Goal: Information Seeking & Learning: Learn about a topic

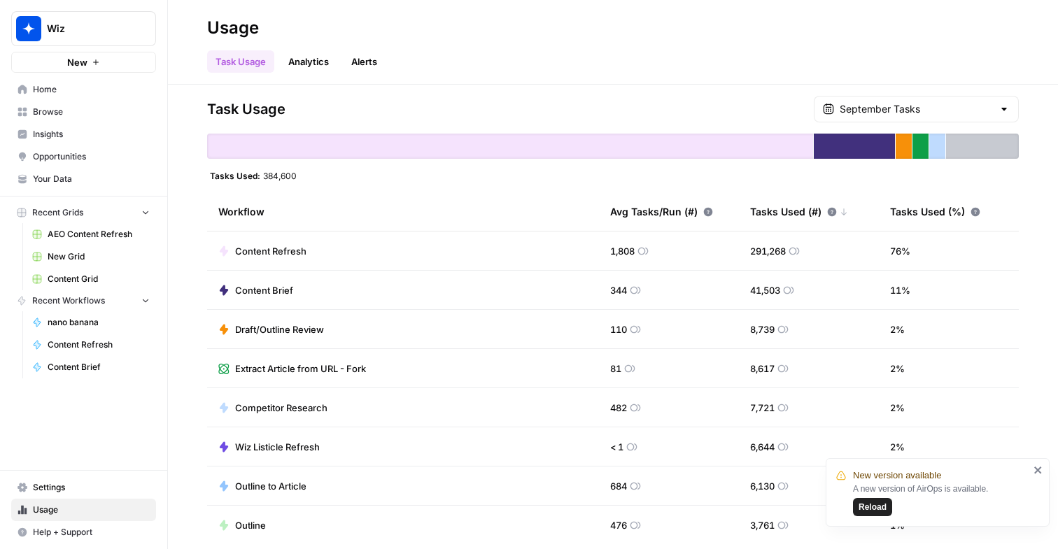
click at [90, 174] on span "Your Data" at bounding box center [91, 179] width 117 height 13
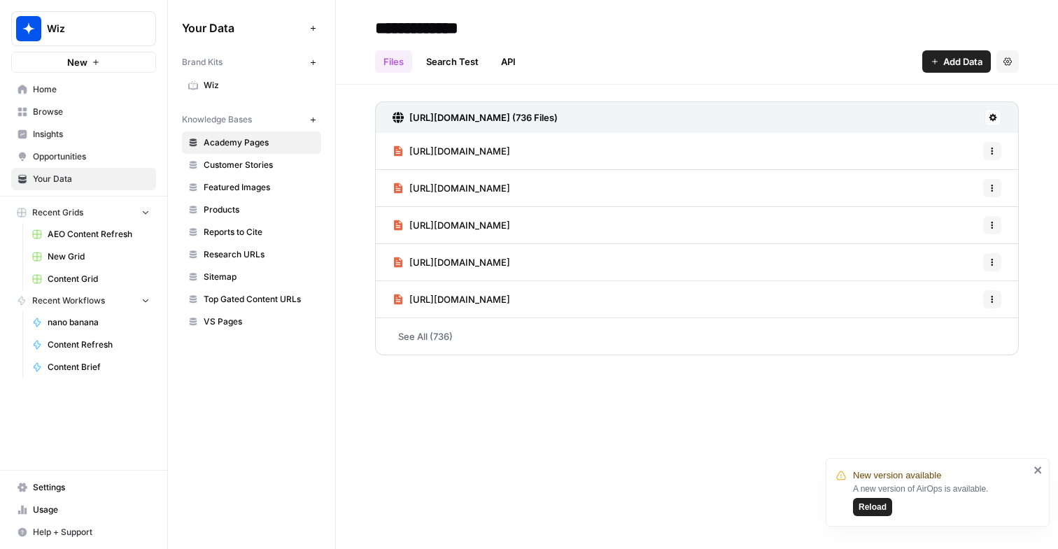
click at [230, 102] on div "Brand Kits New Wiz Knowledge Bases New Academy Pages Customer Stories Featured …" at bounding box center [251, 191] width 139 height 283
click at [230, 85] on span "Wiz" at bounding box center [259, 85] width 111 height 13
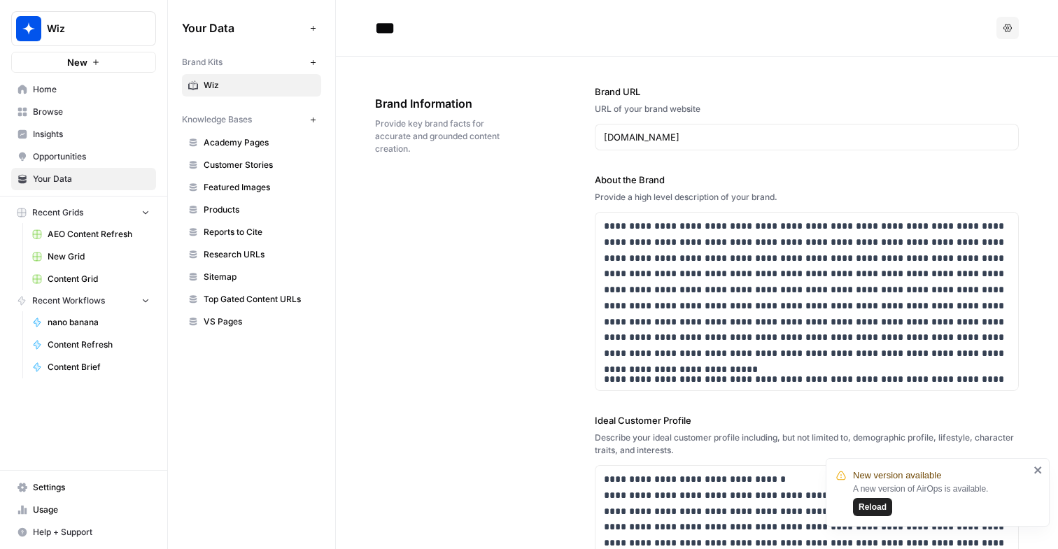
click at [1029, 465] on div "New version available A new version of AirOps is available. Reload" at bounding box center [933, 493] width 202 height 56
click at [1044, 467] on div "New version available A new version of AirOps is available. Reload" at bounding box center [938, 492] width 224 height 69
click at [1034, 467] on icon "close" at bounding box center [1039, 470] width 10 height 11
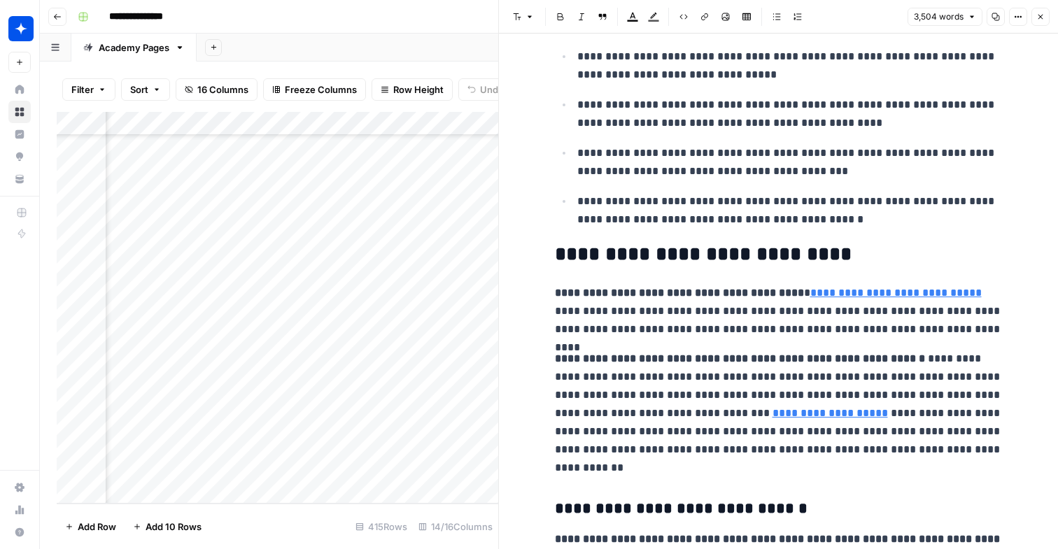
scroll to position [146, 0]
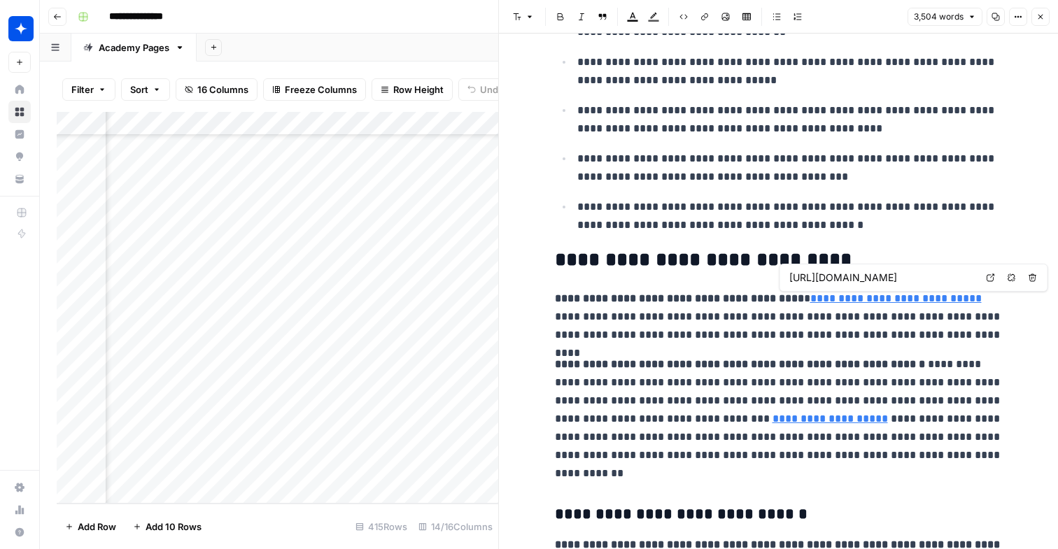
type input "[URL]"
click at [773, 423] on link "**********" at bounding box center [830, 419] width 115 height 10
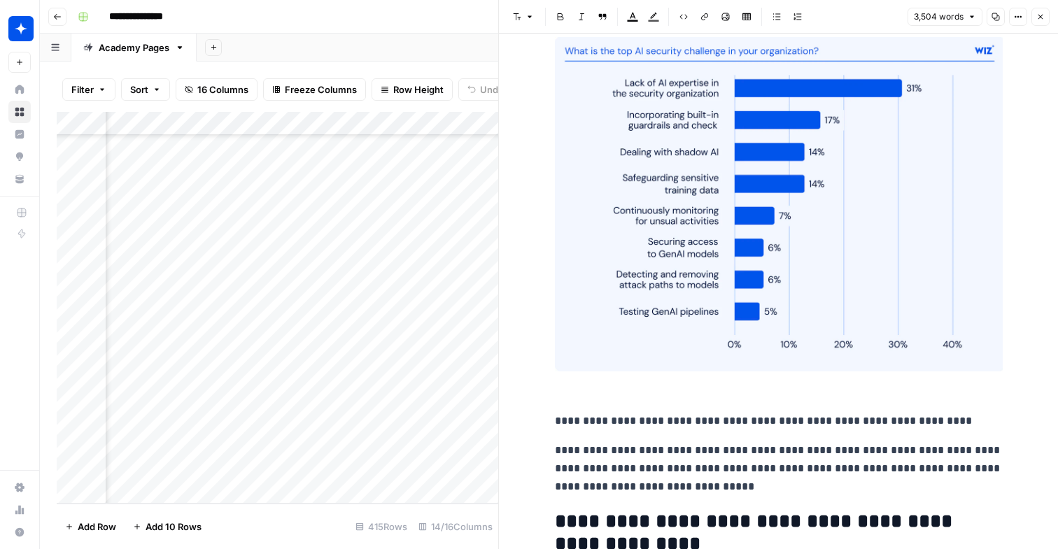
scroll to position [1442, 0]
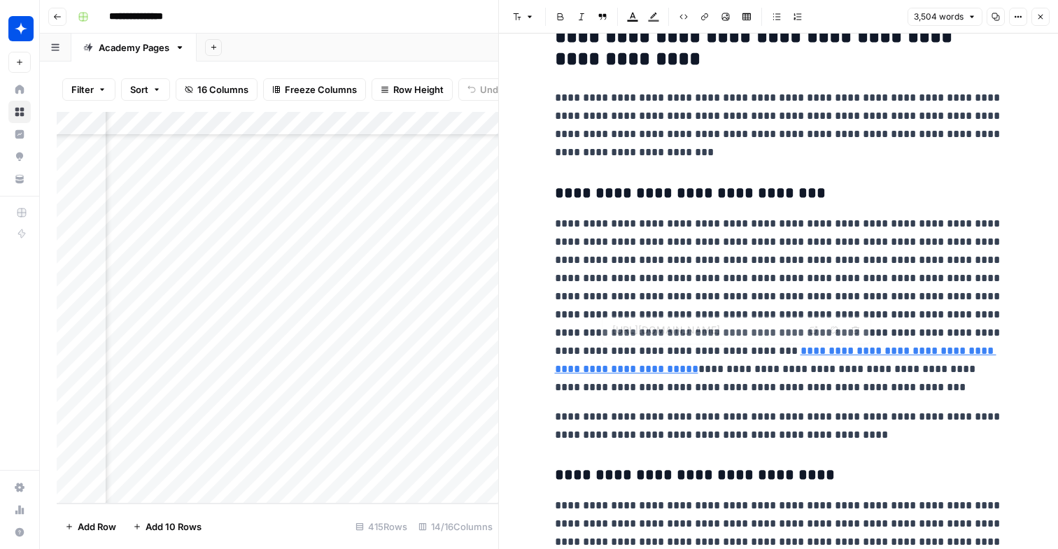
drag, startPoint x: 609, startPoint y: 350, endPoint x: 751, endPoint y: 400, distance: 150.5
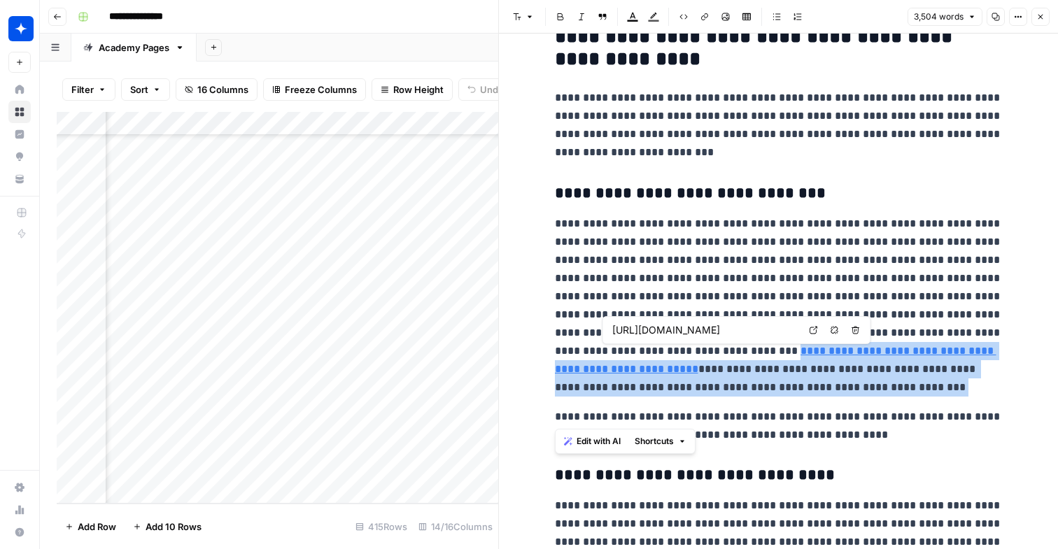
drag, startPoint x: 751, startPoint y: 400, endPoint x: 612, endPoint y: 349, distance: 147.4
copy p "**********"
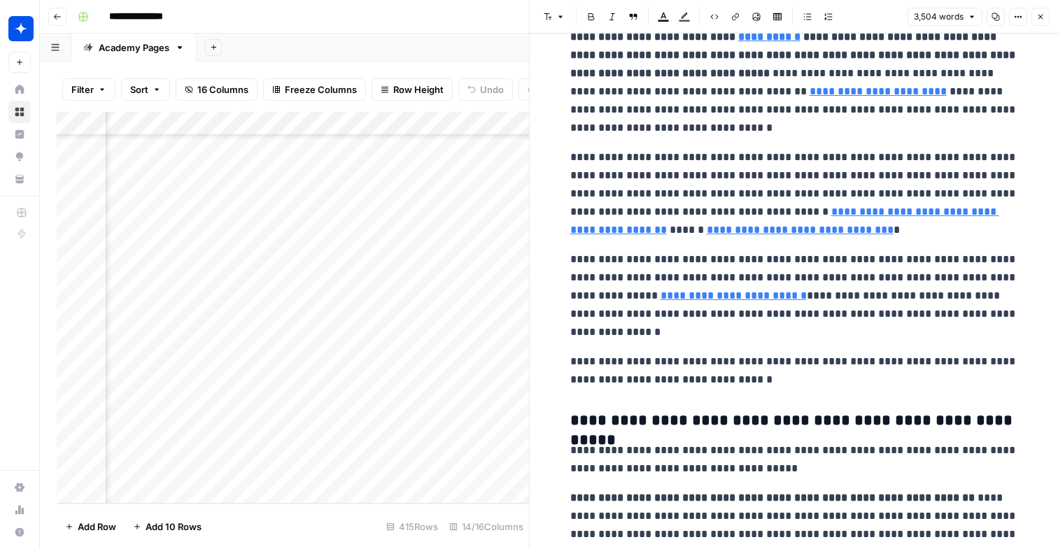
scroll to position [3685, 0]
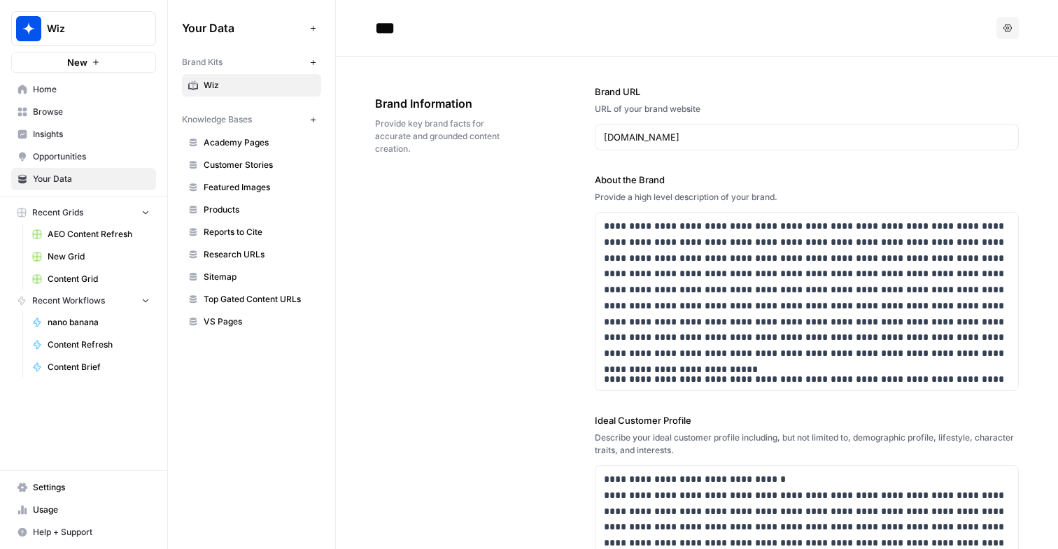
scroll to position [4248, 0]
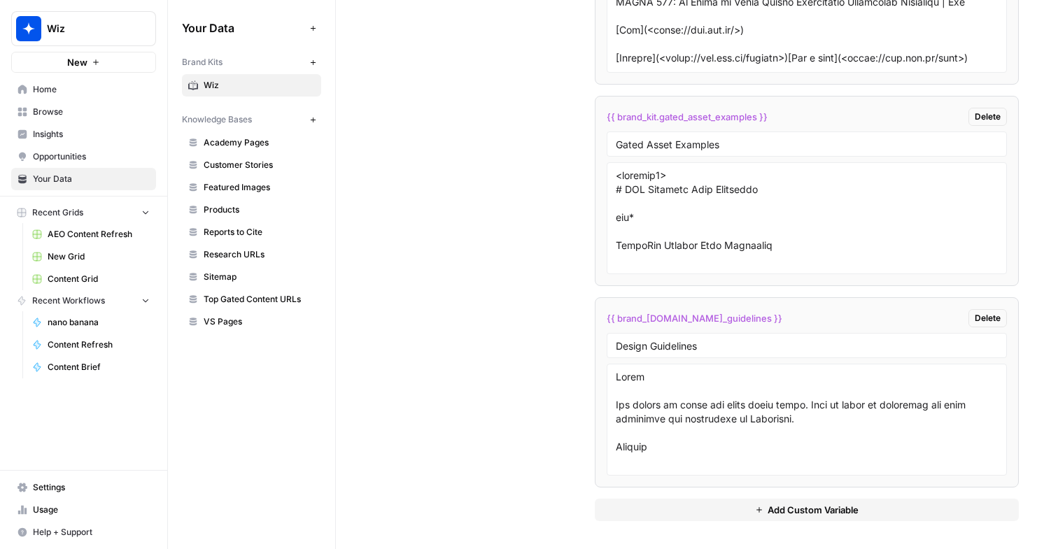
click at [44, 128] on span "Insights" at bounding box center [91, 134] width 117 height 13
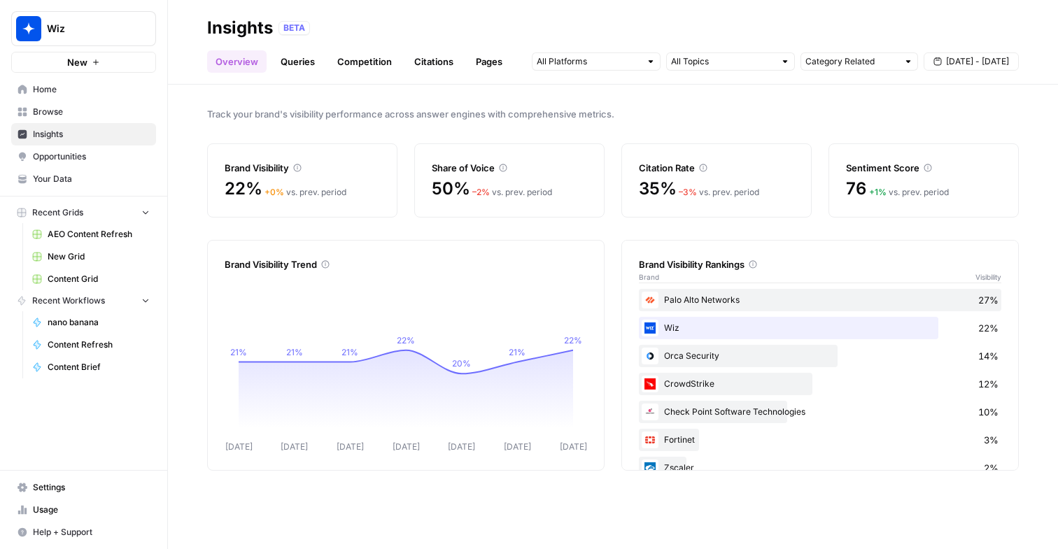
click at [288, 63] on link "Queries" at bounding box center [297, 61] width 51 height 22
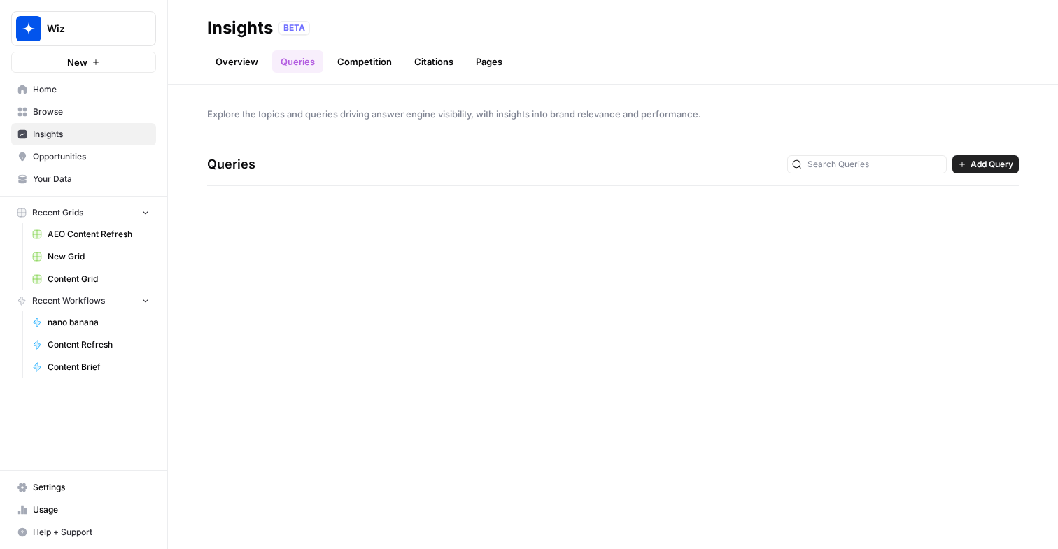
click at [443, 57] on link "Citations" at bounding box center [434, 61] width 56 height 22
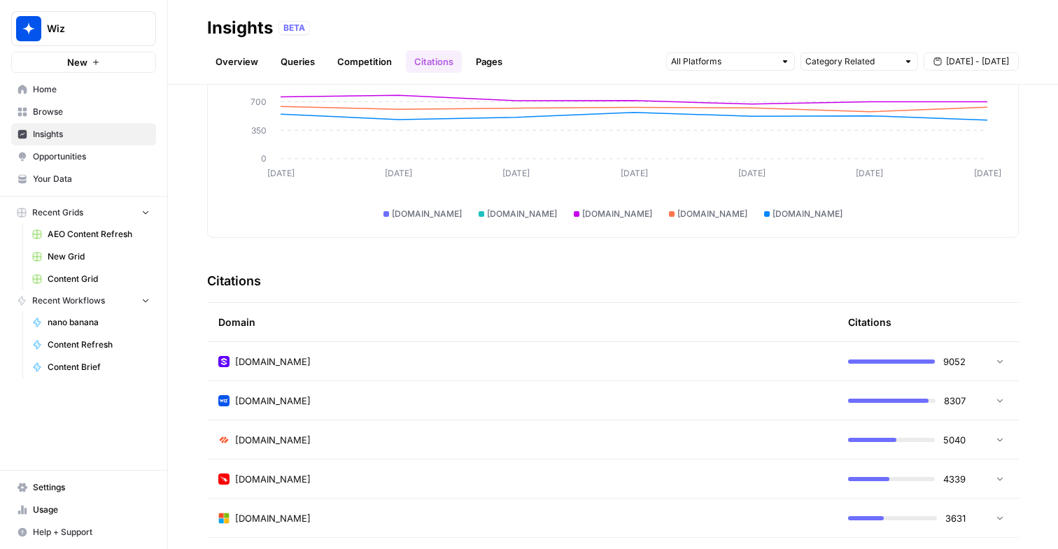
scroll to position [158, 0]
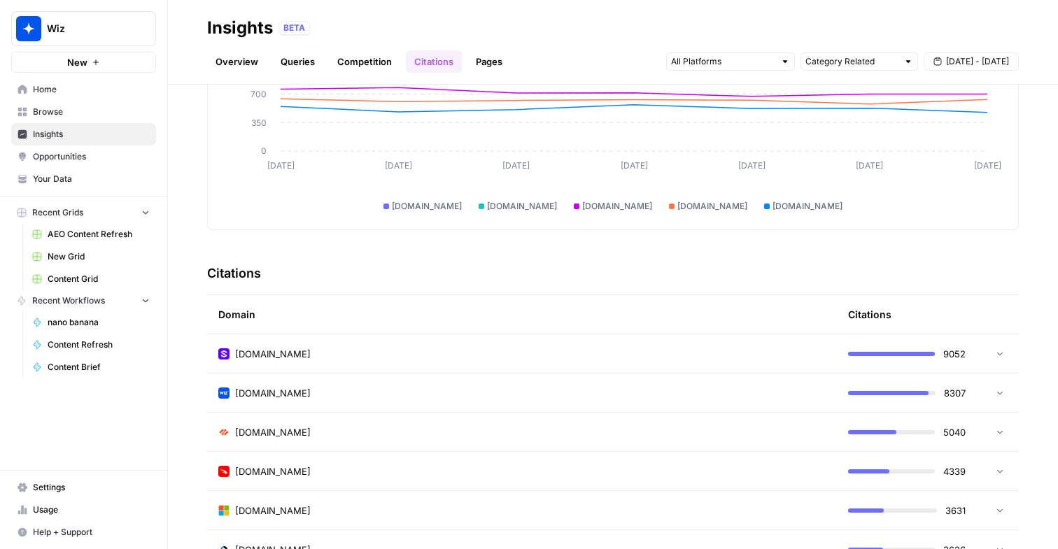
click at [383, 395] on div "wiz.io" at bounding box center [521, 393] width 607 height 14
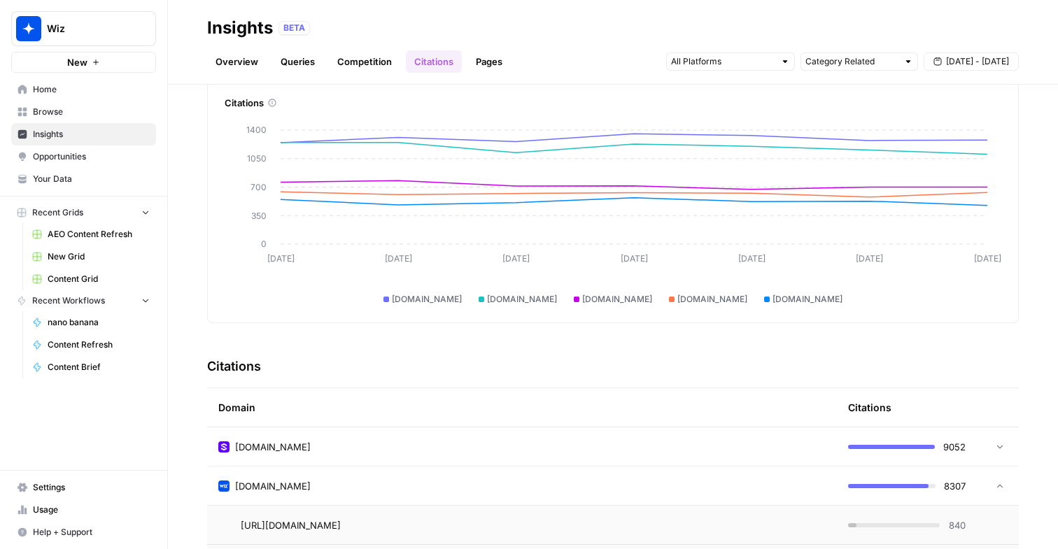
scroll to position [27, 0]
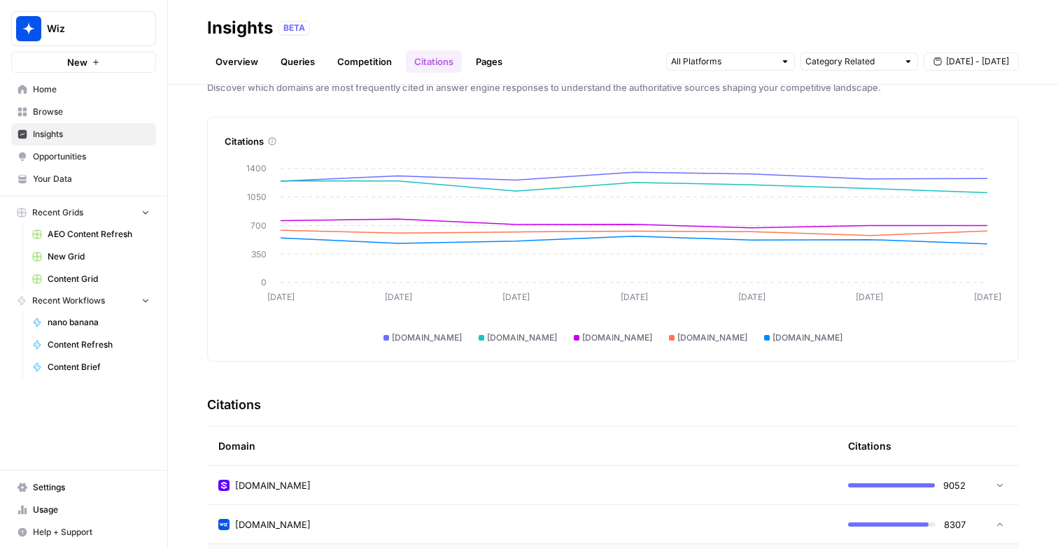
click at [288, 72] on header "Insights BETA Overview Queries Competition Citations Pages Category Related Sep…" at bounding box center [613, 42] width 890 height 85
click at [297, 66] on link "Queries" at bounding box center [297, 61] width 51 height 22
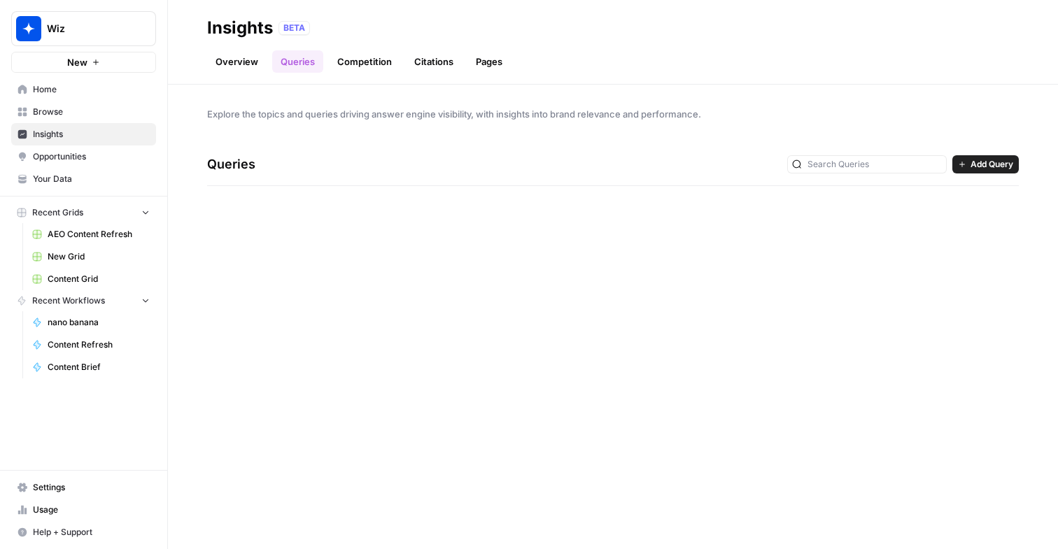
click at [495, 67] on link "Pages" at bounding box center [488, 61] width 43 height 22
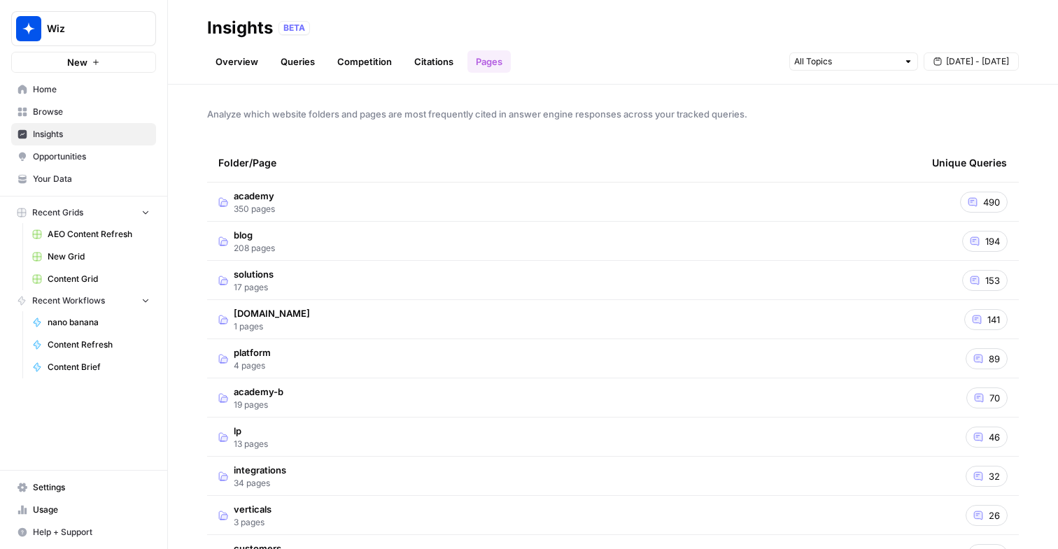
click at [301, 206] on td "academy 350 pages" at bounding box center [564, 202] width 714 height 38
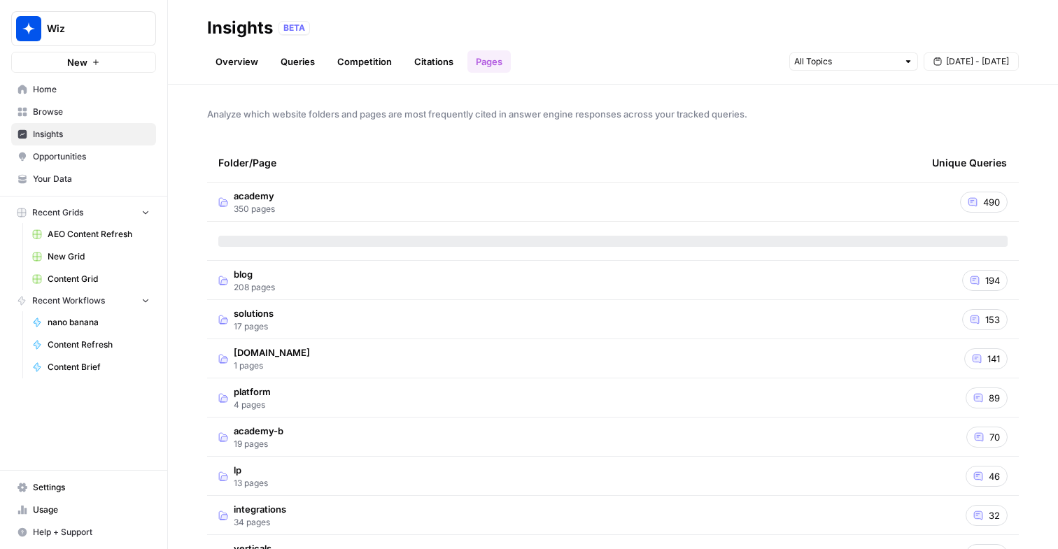
click at [991, 209] on div "490" at bounding box center [984, 202] width 48 height 21
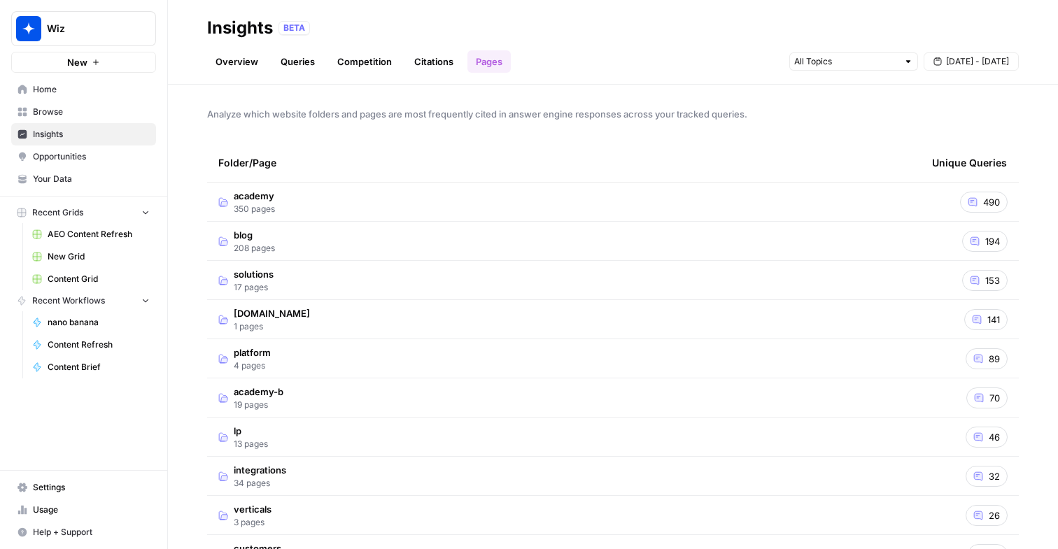
click at [991, 209] on div "490" at bounding box center [984, 202] width 48 height 21
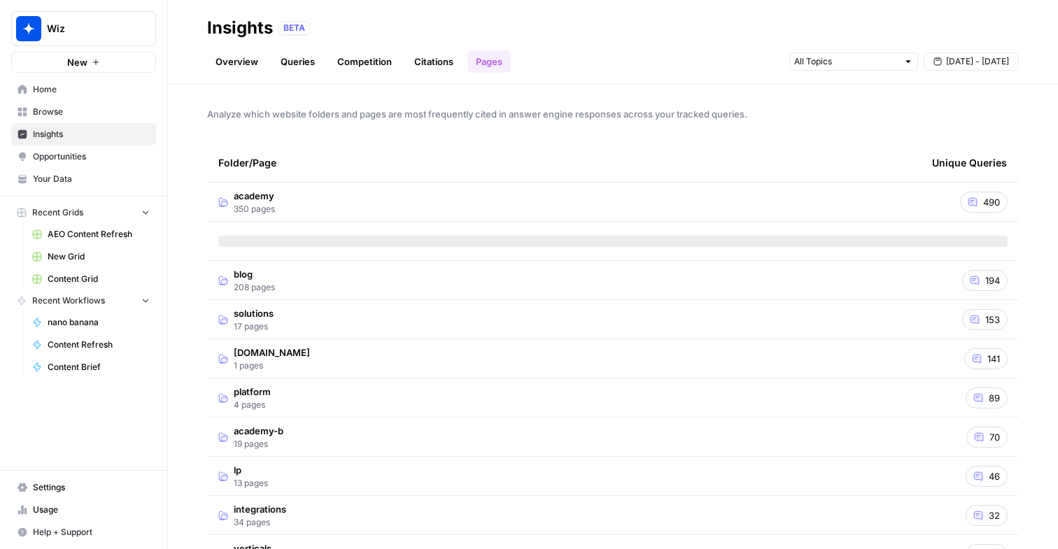
click at [74, 152] on span "Opportunities" at bounding box center [91, 156] width 117 height 13
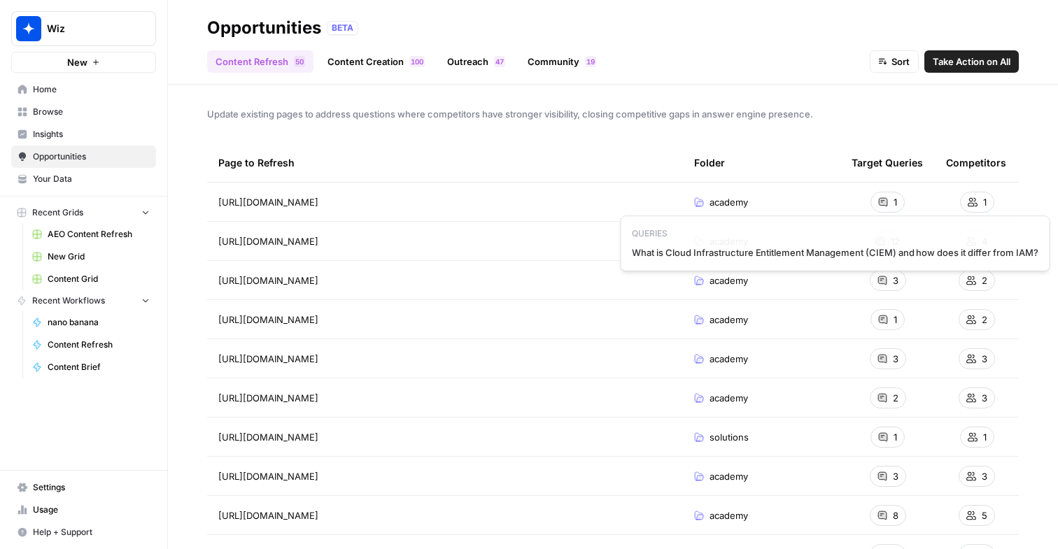
click at [889, 202] on div "1" at bounding box center [888, 202] width 34 height 21
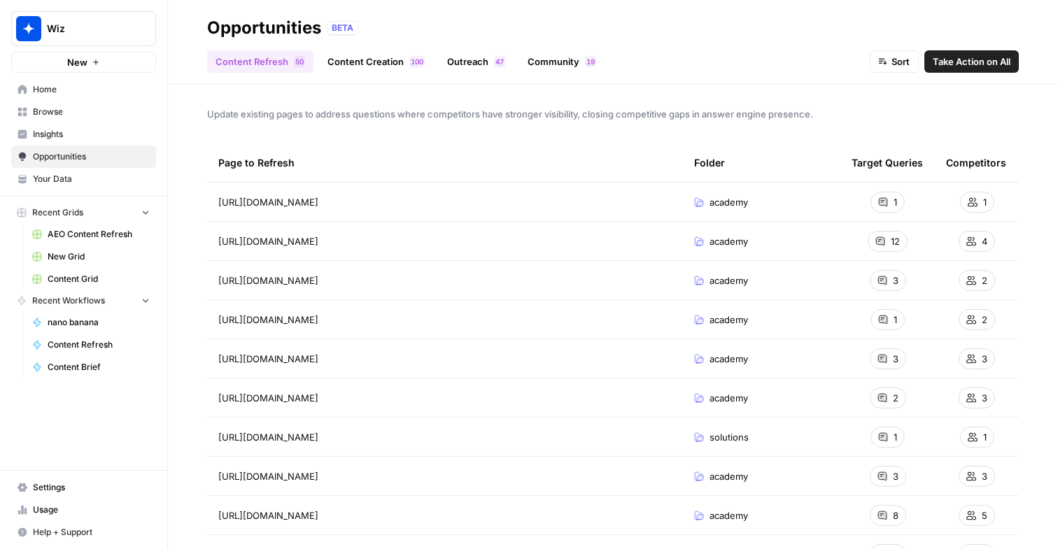
click at [76, 139] on span "Insights" at bounding box center [91, 134] width 117 height 13
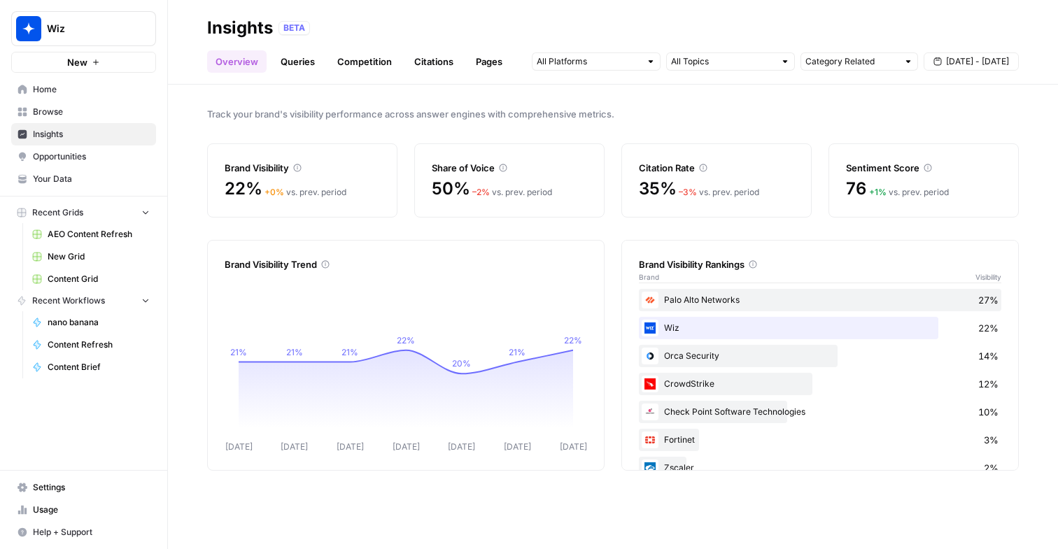
click at [295, 59] on link "Queries" at bounding box center [297, 61] width 51 height 22
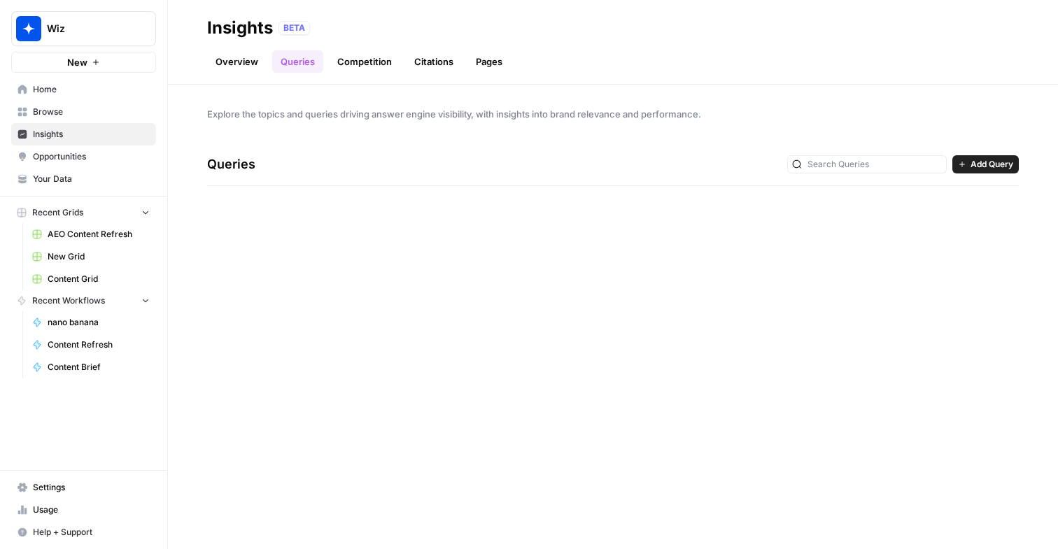
click at [725, 245] on div "Explore the topics and queries driving answer engine visibility, with insights …" at bounding box center [613, 317] width 890 height 465
click at [493, 66] on link "Pages" at bounding box center [488, 61] width 43 height 22
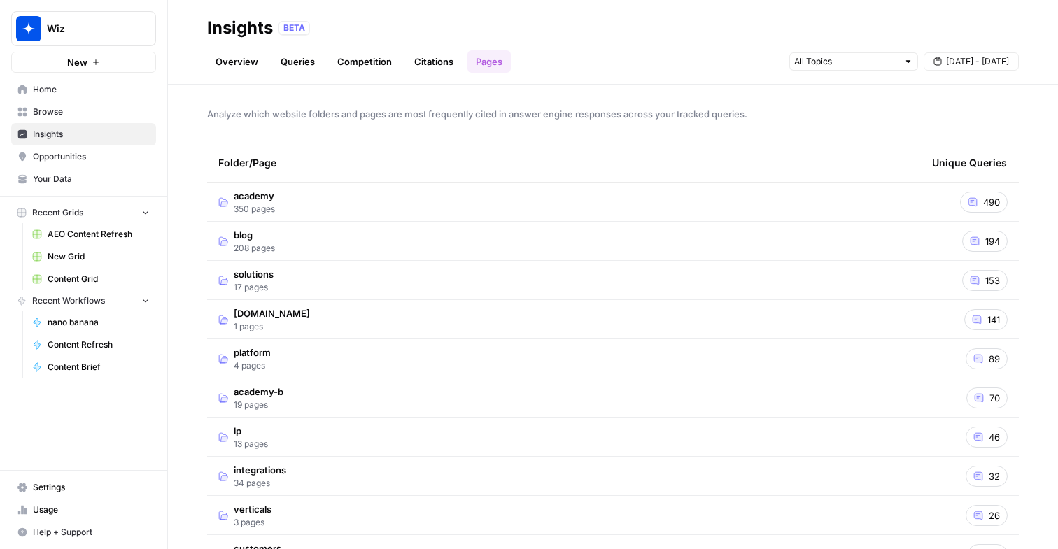
click at [525, 206] on td "academy 350 pages" at bounding box center [564, 202] width 714 height 38
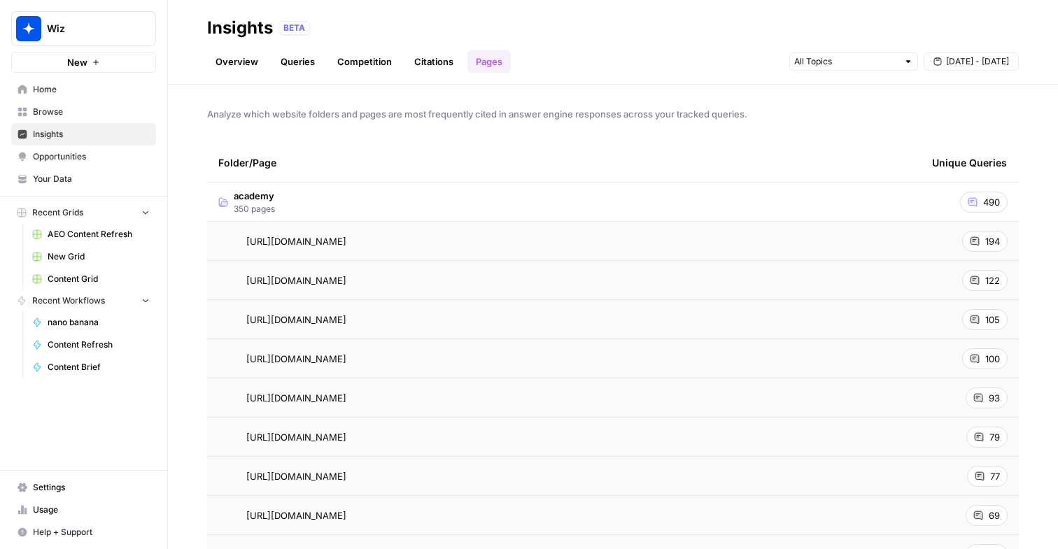
click at [346, 246] on span "https://www.wiz.io/academy/what-is-cloud-security-posture-management-cspm" at bounding box center [296, 241] width 100 height 14
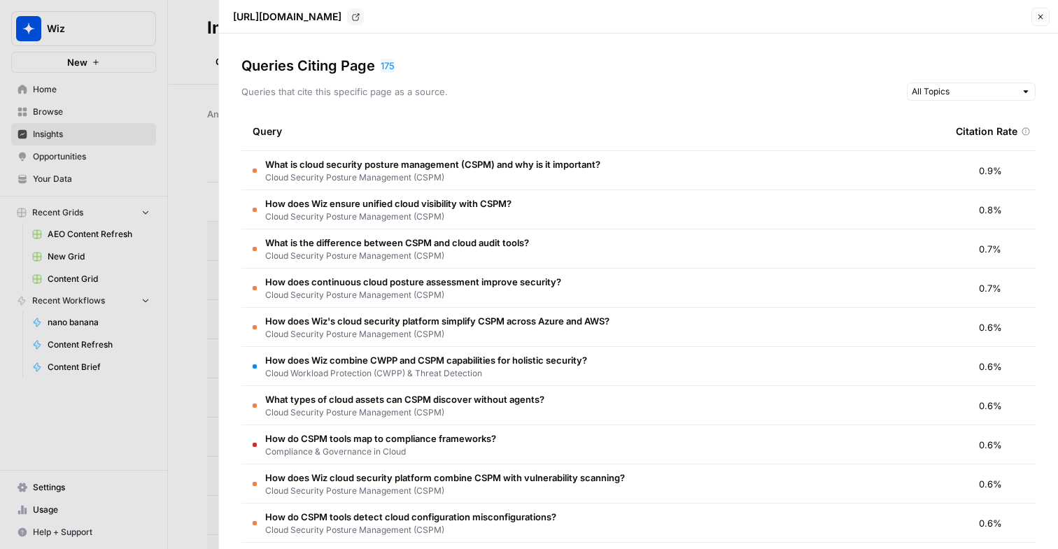
drag, startPoint x: 262, startPoint y: 160, endPoint x: 479, endPoint y: 464, distance: 373.4
drag, startPoint x: 549, startPoint y: 521, endPoint x: 264, endPoint y: 151, distance: 467.1
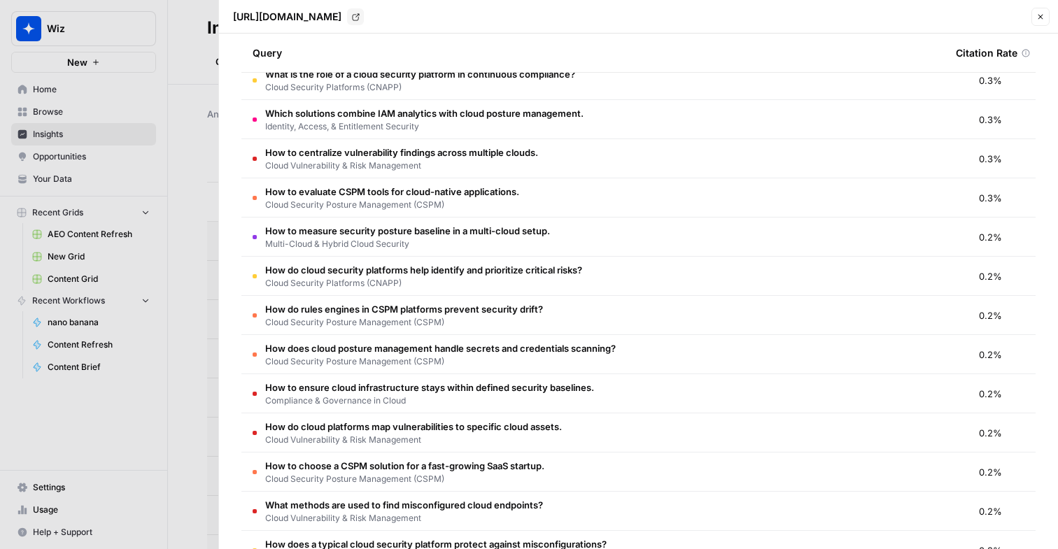
scroll to position [886, 0]
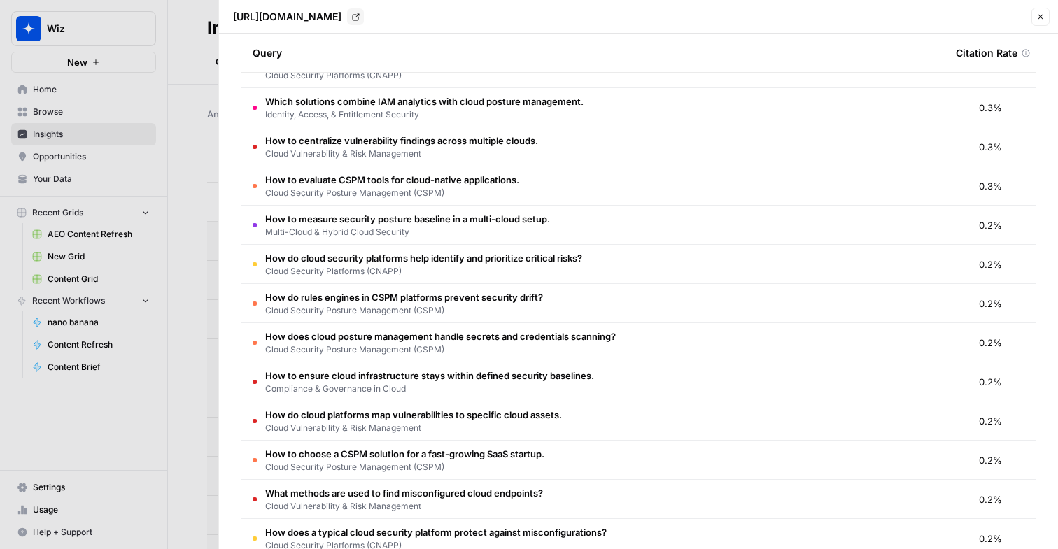
drag, startPoint x: 287, startPoint y: 334, endPoint x: 624, endPoint y: 376, distance: 340.0
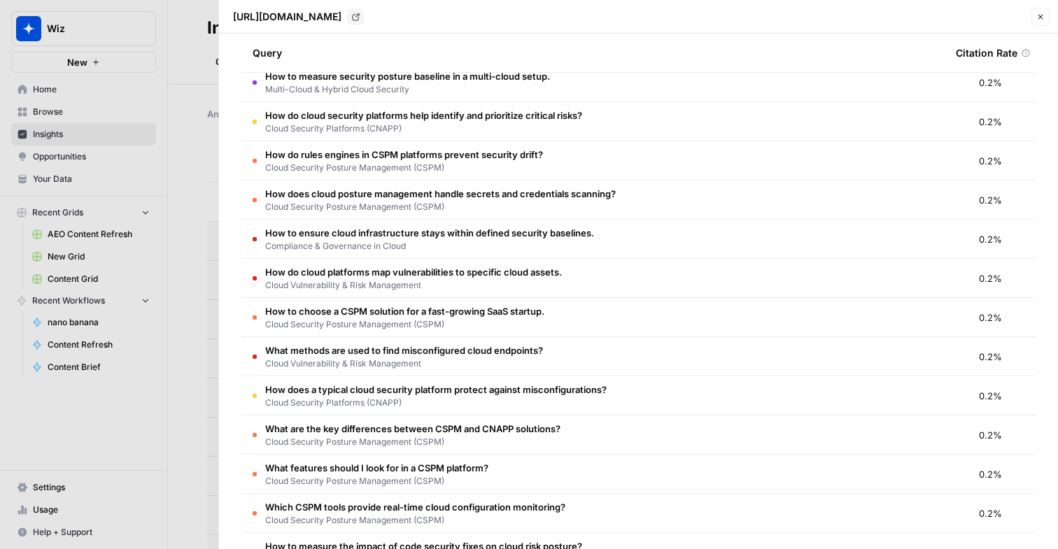
scroll to position [1029, 0]
drag, startPoint x: 265, startPoint y: 344, endPoint x: 519, endPoint y: 402, distance: 260.6
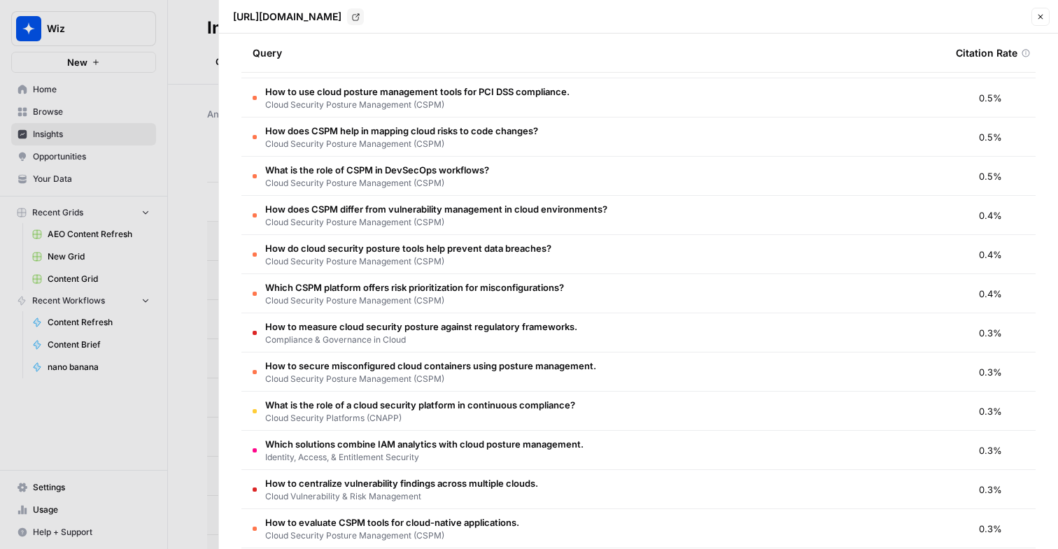
scroll to position [542, 0]
click at [114, 167] on div at bounding box center [529, 274] width 1058 height 549
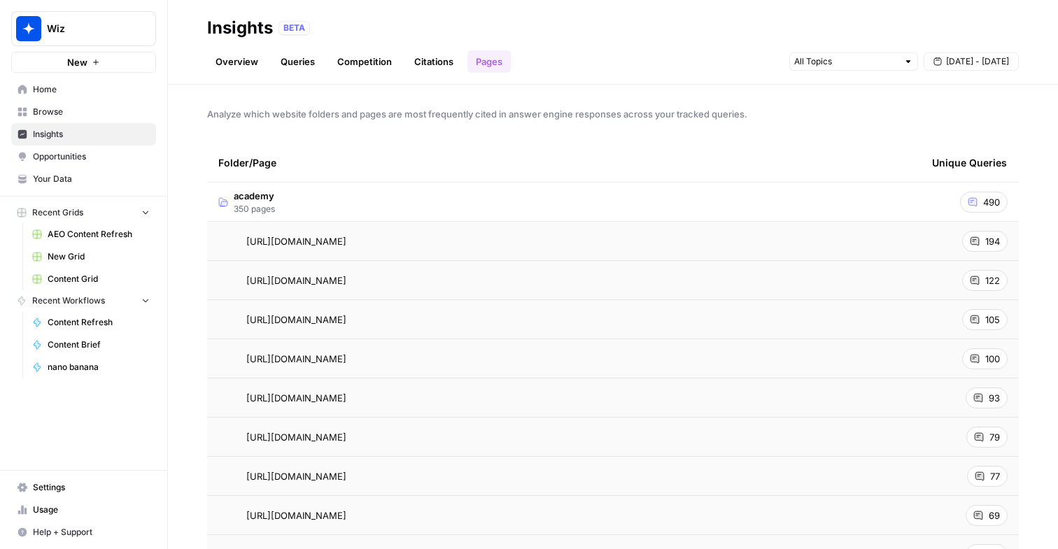
click at [101, 160] on span "Opportunities" at bounding box center [91, 156] width 117 height 13
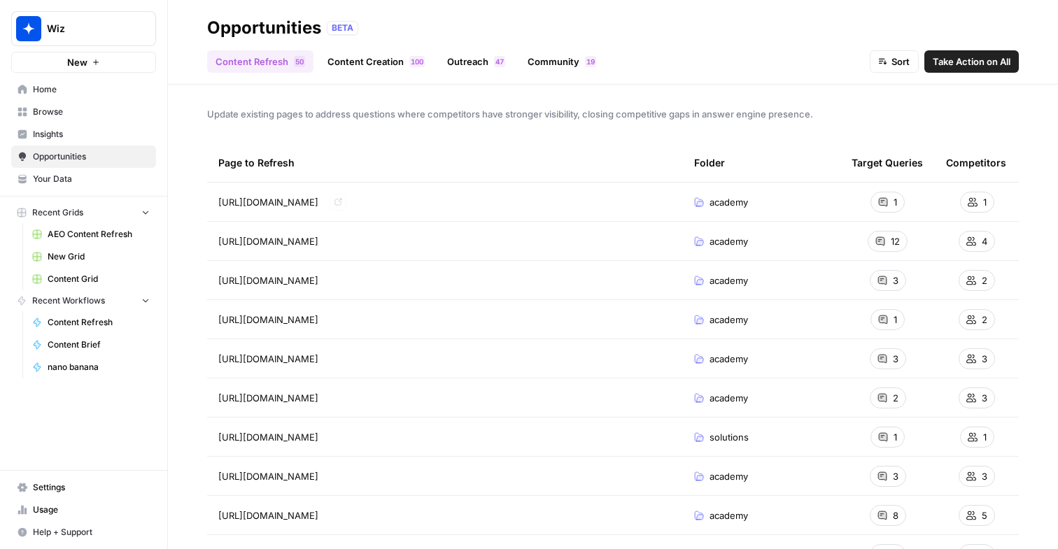
click at [725, 195] on span "academy" at bounding box center [729, 202] width 38 height 14
click at [308, 204] on span "https://www.wiz.io/academy/ciem-vs-iam" at bounding box center [268, 202] width 100 height 14
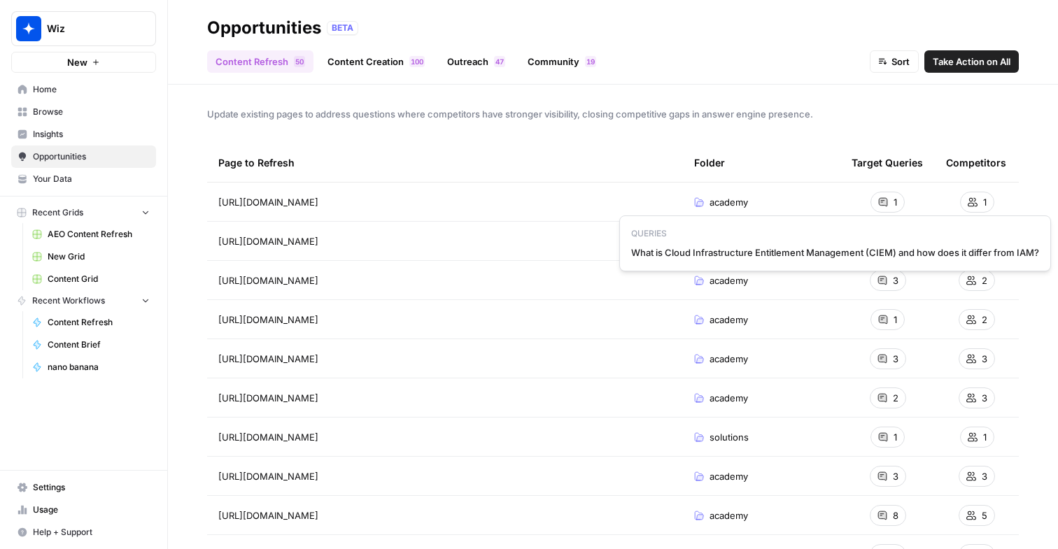
click at [878, 206] on icon at bounding box center [883, 202] width 10 height 10
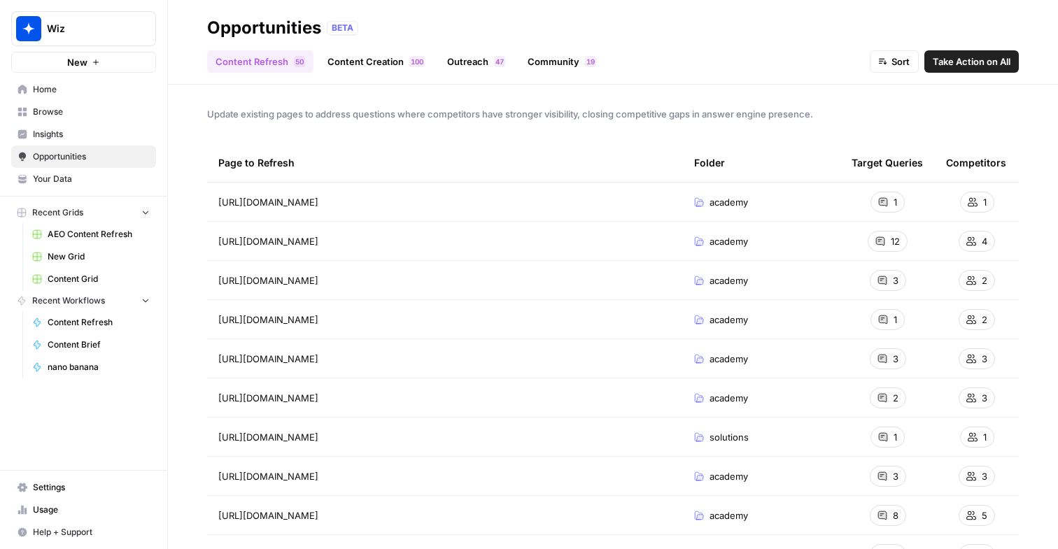
click at [832, 193] on td "academy" at bounding box center [761, 202] width 157 height 38
click at [359, 211] on td "https://www.wiz.io/academy/ciem-vs-iam" at bounding box center [445, 202] width 476 height 38
click at [733, 198] on span "academy" at bounding box center [729, 202] width 38 height 14
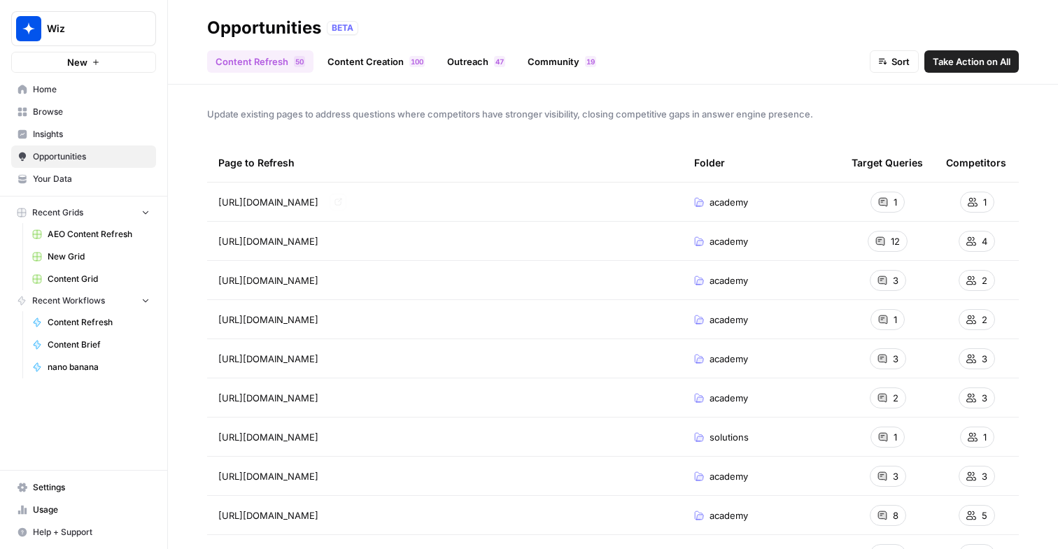
click at [733, 198] on span "academy" at bounding box center [729, 202] width 38 height 14
click at [507, 199] on div "https://www.wiz.io/academy/ciem-vs-iam Go to page" at bounding box center [444, 202] width 453 height 17
click at [891, 204] on div "1" at bounding box center [888, 202] width 34 height 21
click at [318, 206] on span "https://www.wiz.io/academy/ciem-vs-iam" at bounding box center [268, 202] width 100 height 14
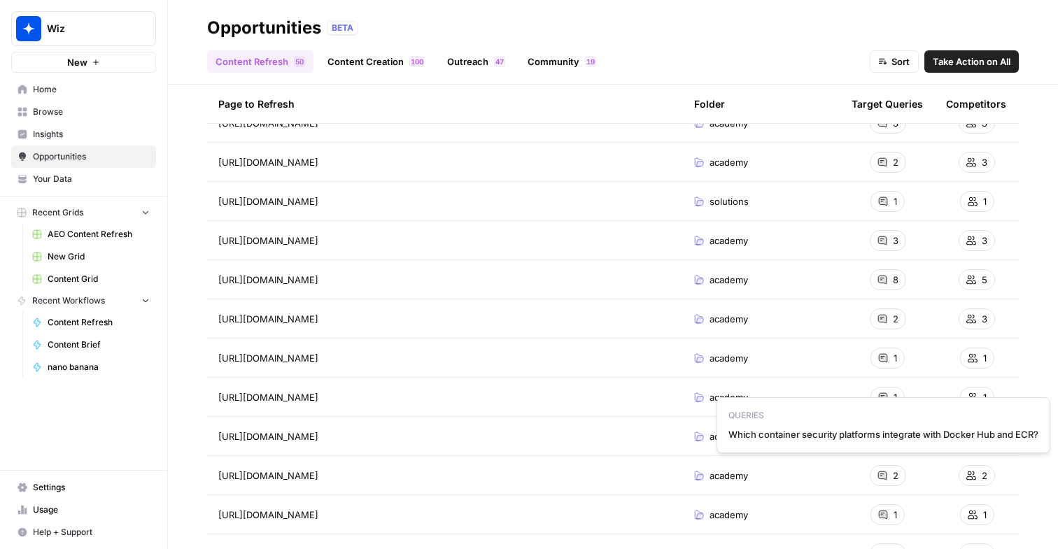
scroll to position [249, 0]
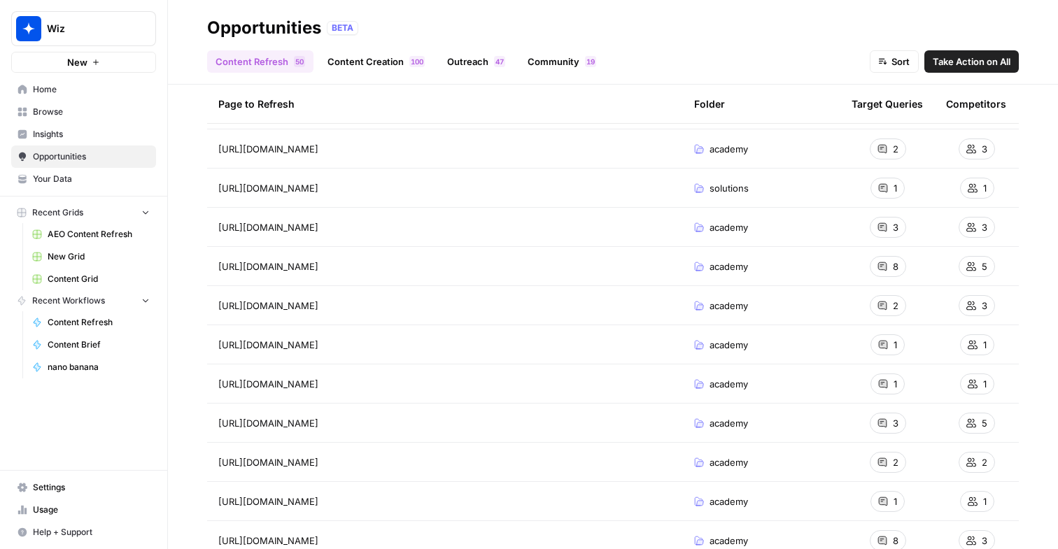
click at [78, 136] on span "Insights" at bounding box center [91, 134] width 117 height 13
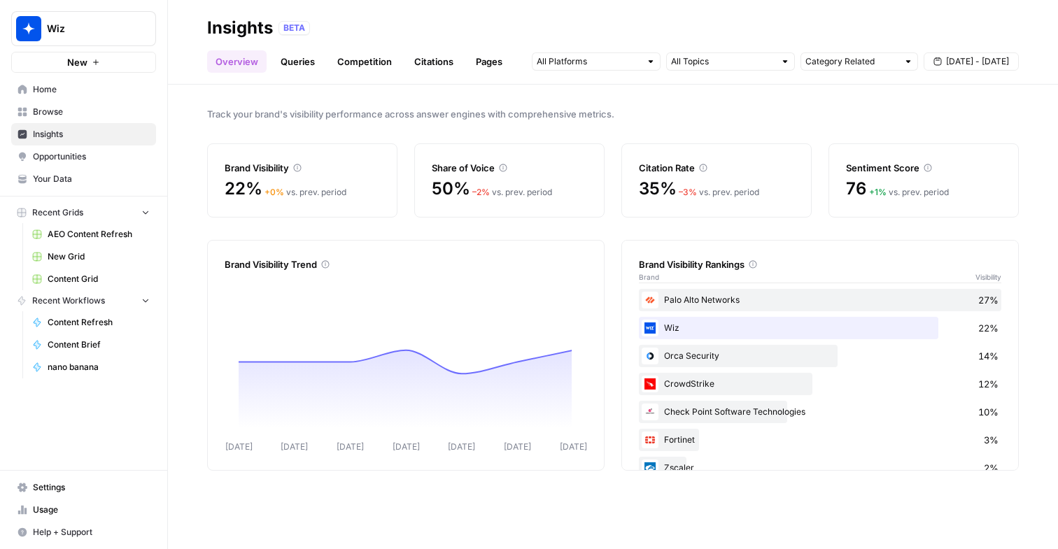
click at [305, 55] on link "Queries" at bounding box center [297, 61] width 51 height 22
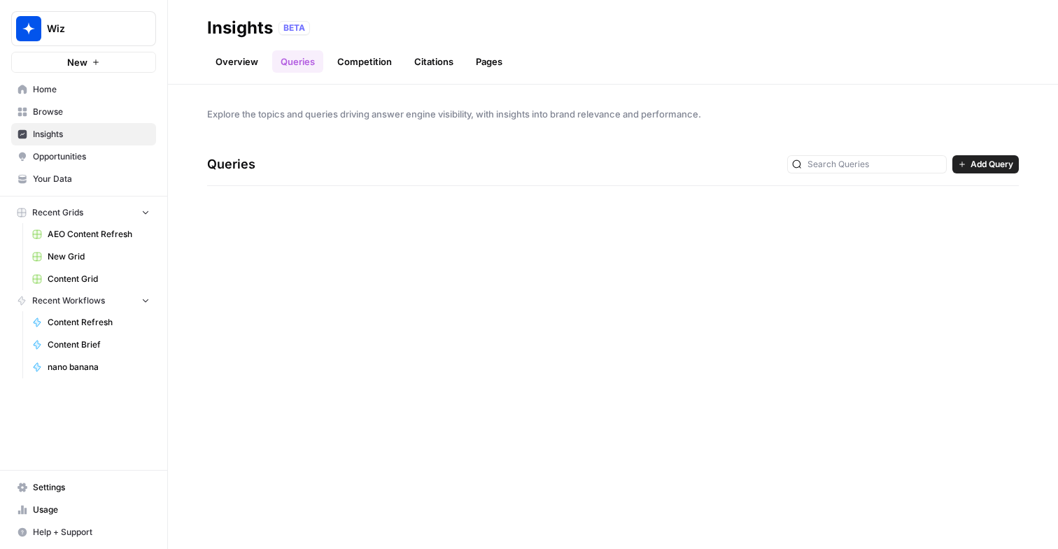
click at [43, 156] on span "Opportunities" at bounding box center [91, 156] width 117 height 13
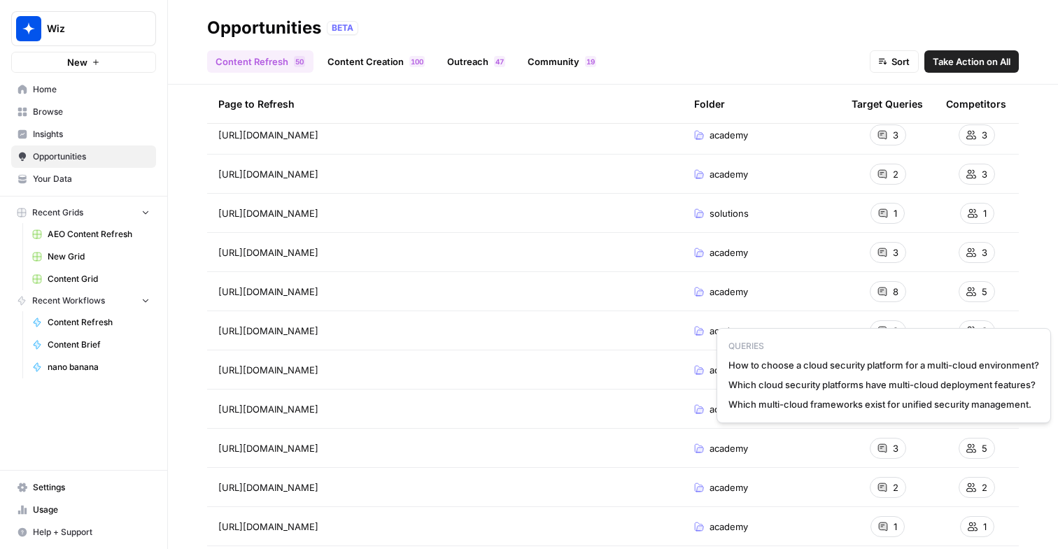
scroll to position [241, 0]
